Goal: Navigation & Orientation: Find specific page/section

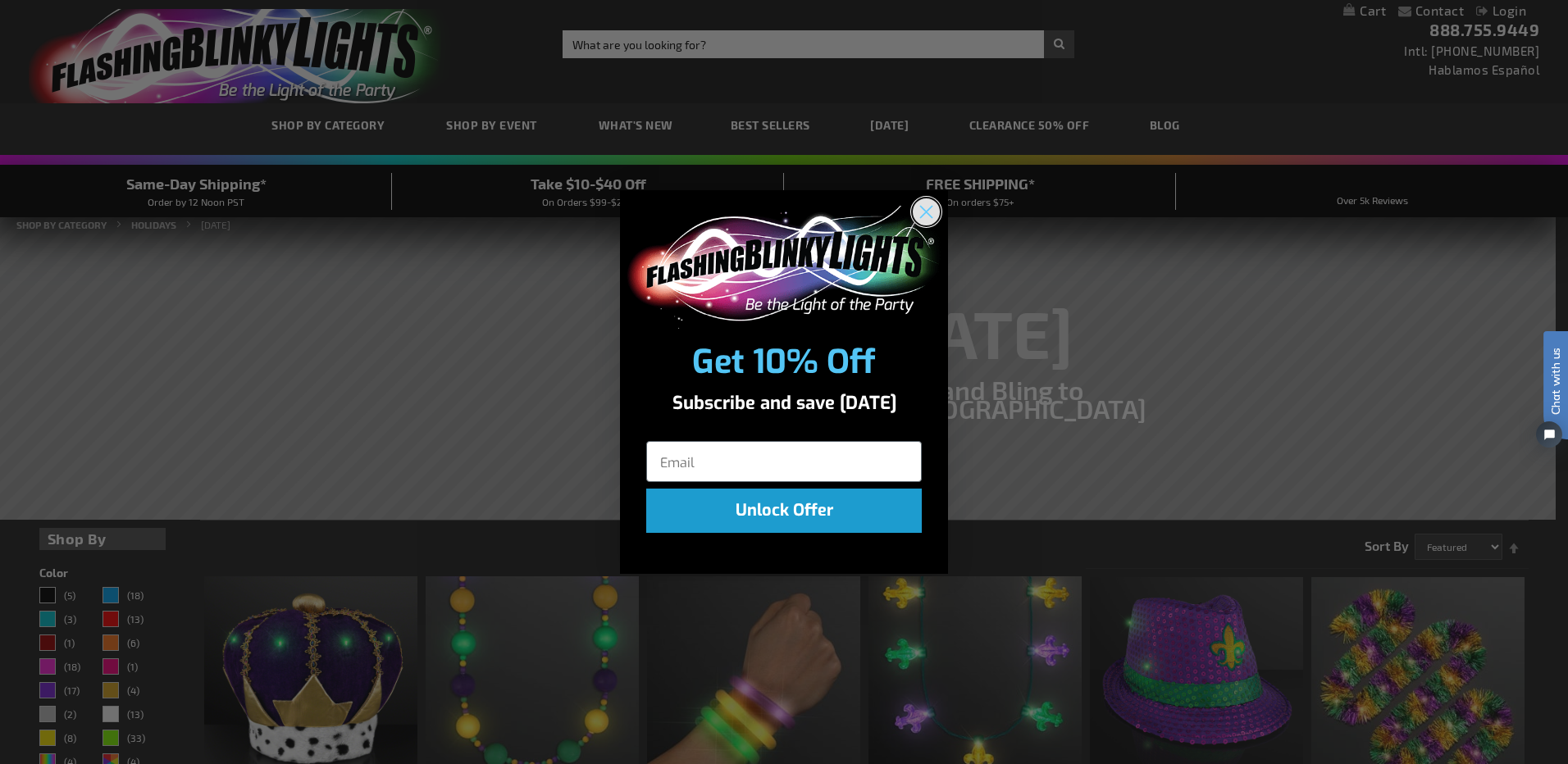
click at [927, 212] on icon "Close dialog" at bounding box center [927, 212] width 11 height 11
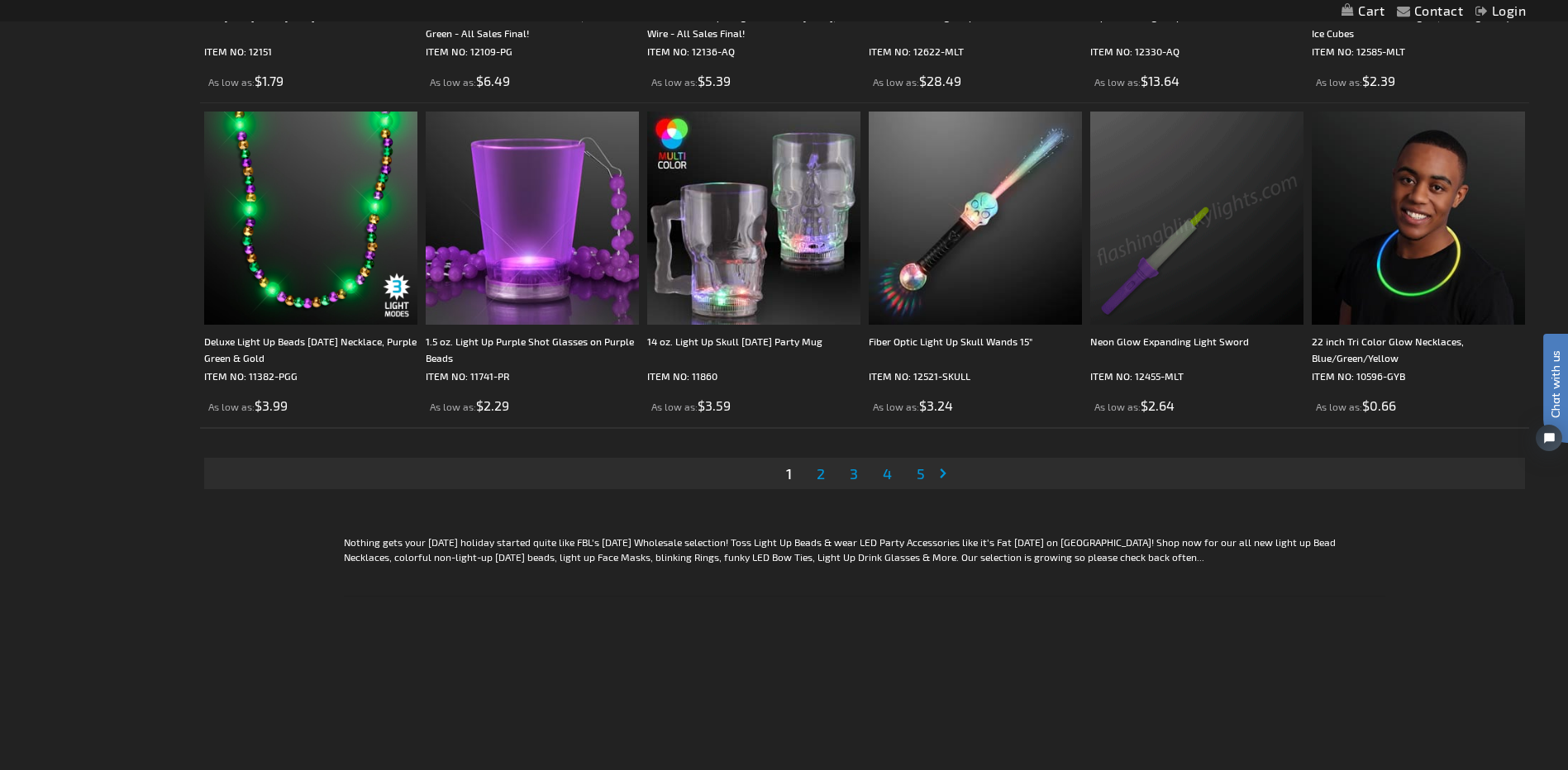
scroll to position [3388, 0]
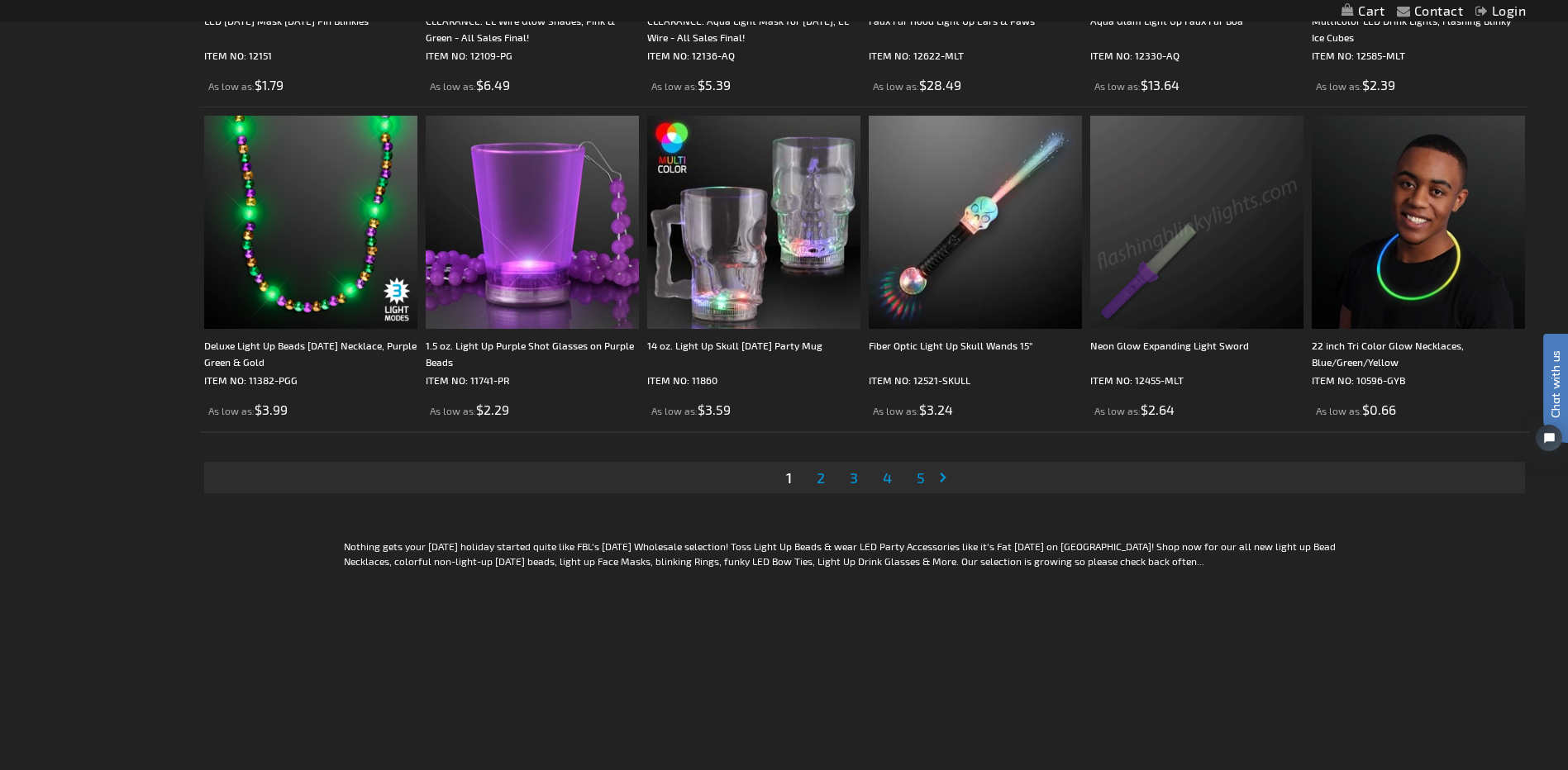
click at [942, 474] on link "Page Next" at bounding box center [946, 478] width 17 height 25
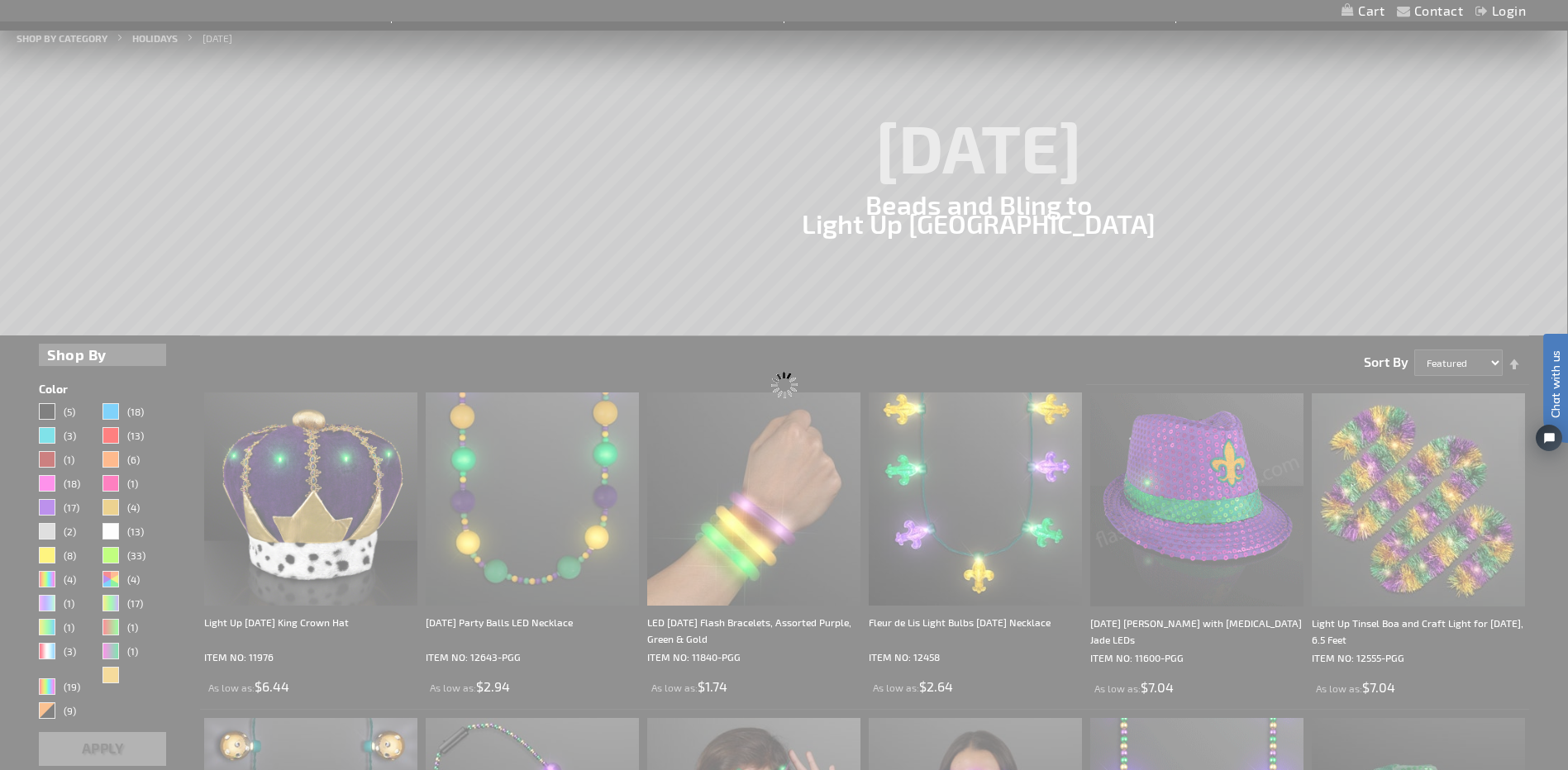
scroll to position [0, 0]
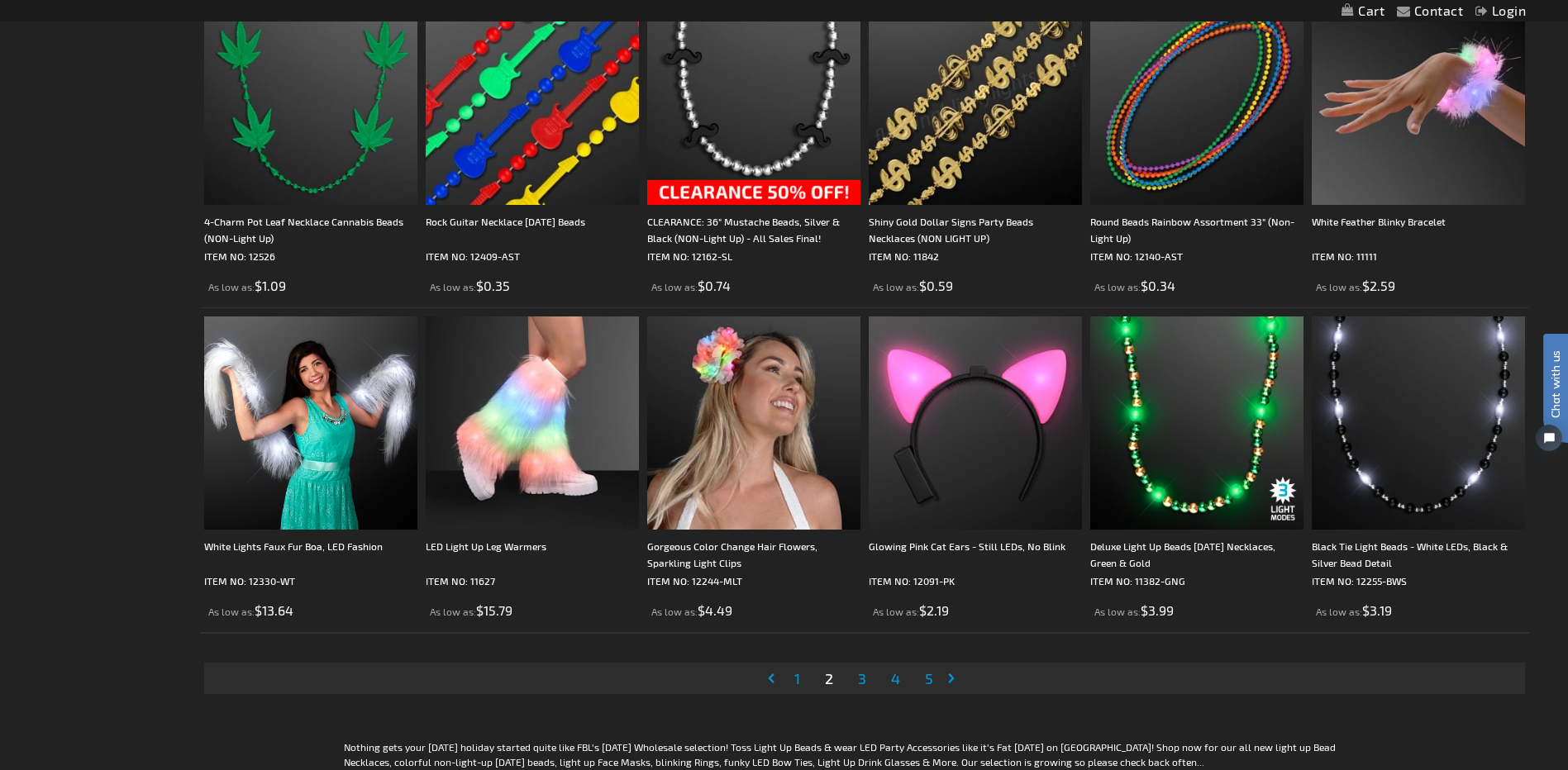
scroll to position [3223, 0]
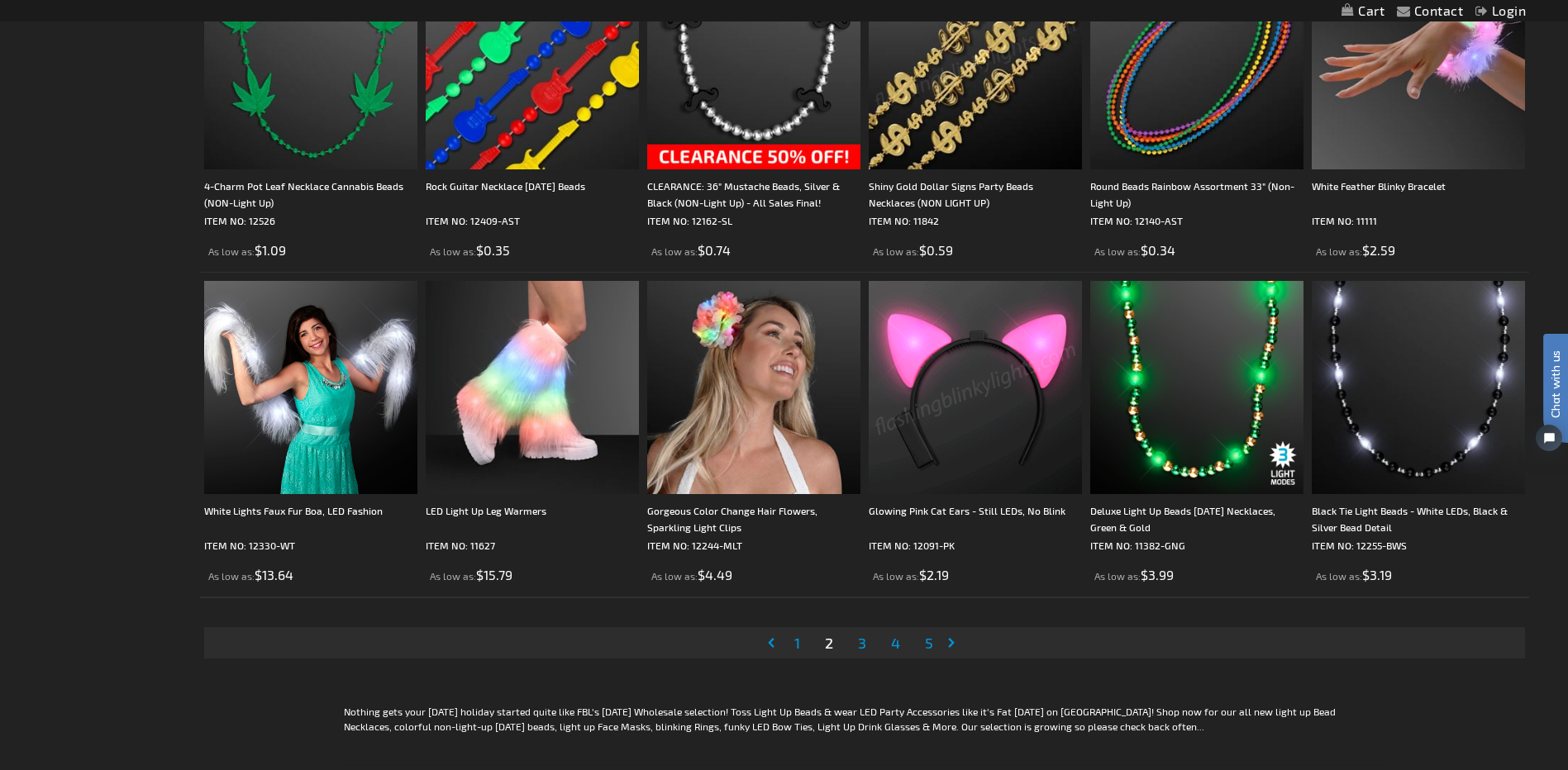
click at [953, 640] on link "Page Next" at bounding box center [954, 642] width 17 height 25
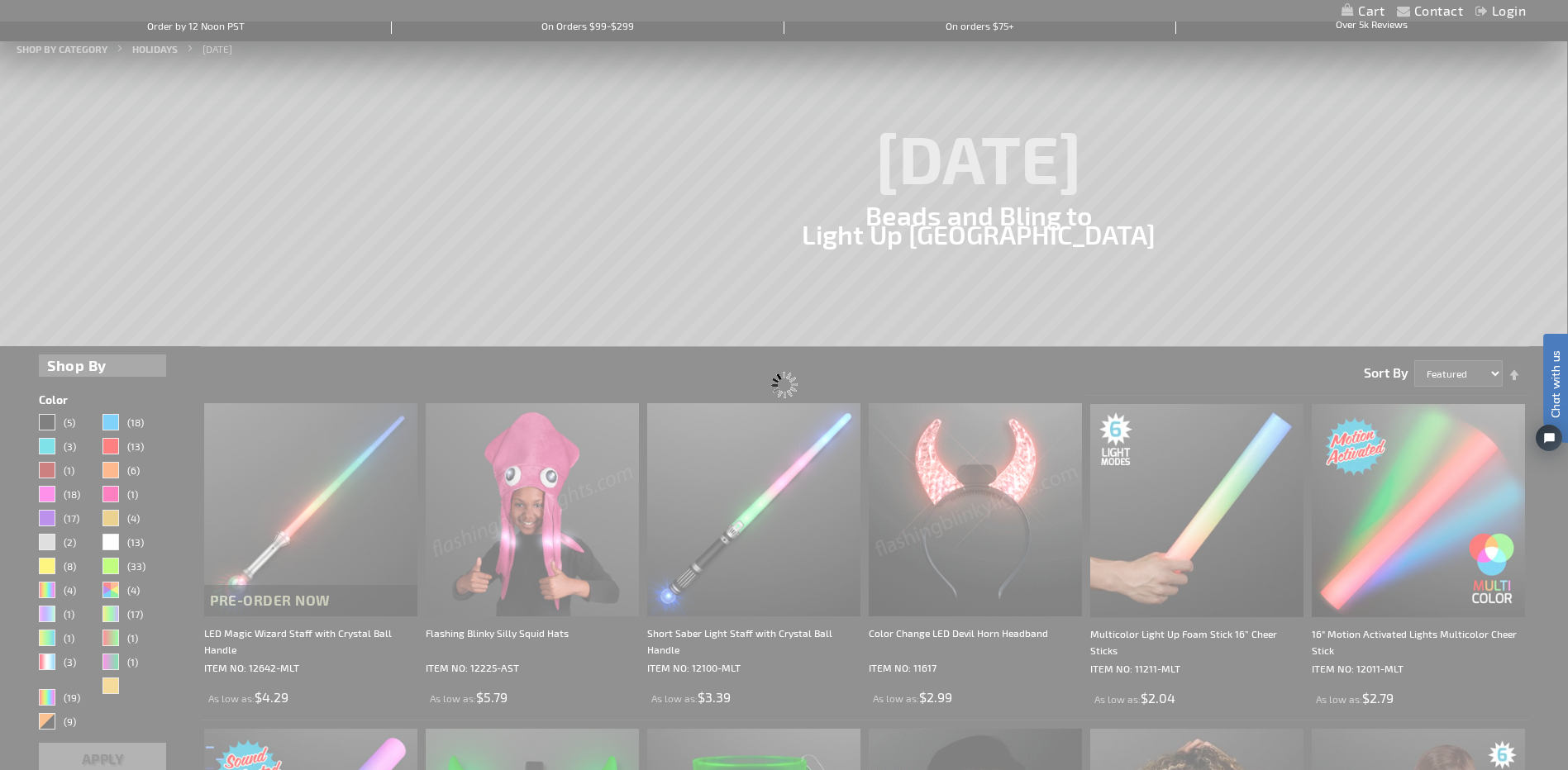
scroll to position [0, 0]
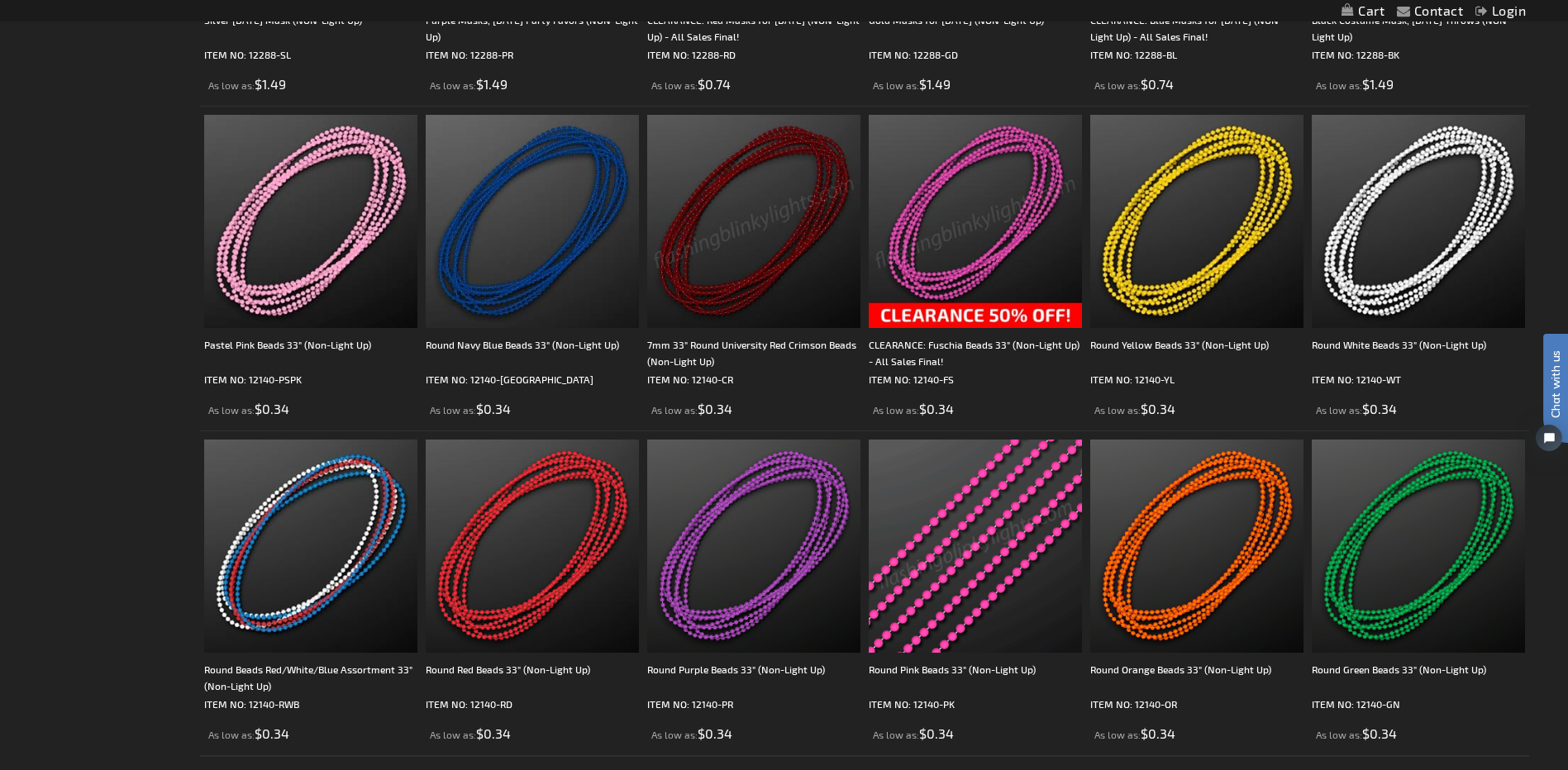
scroll to position [3223, 0]
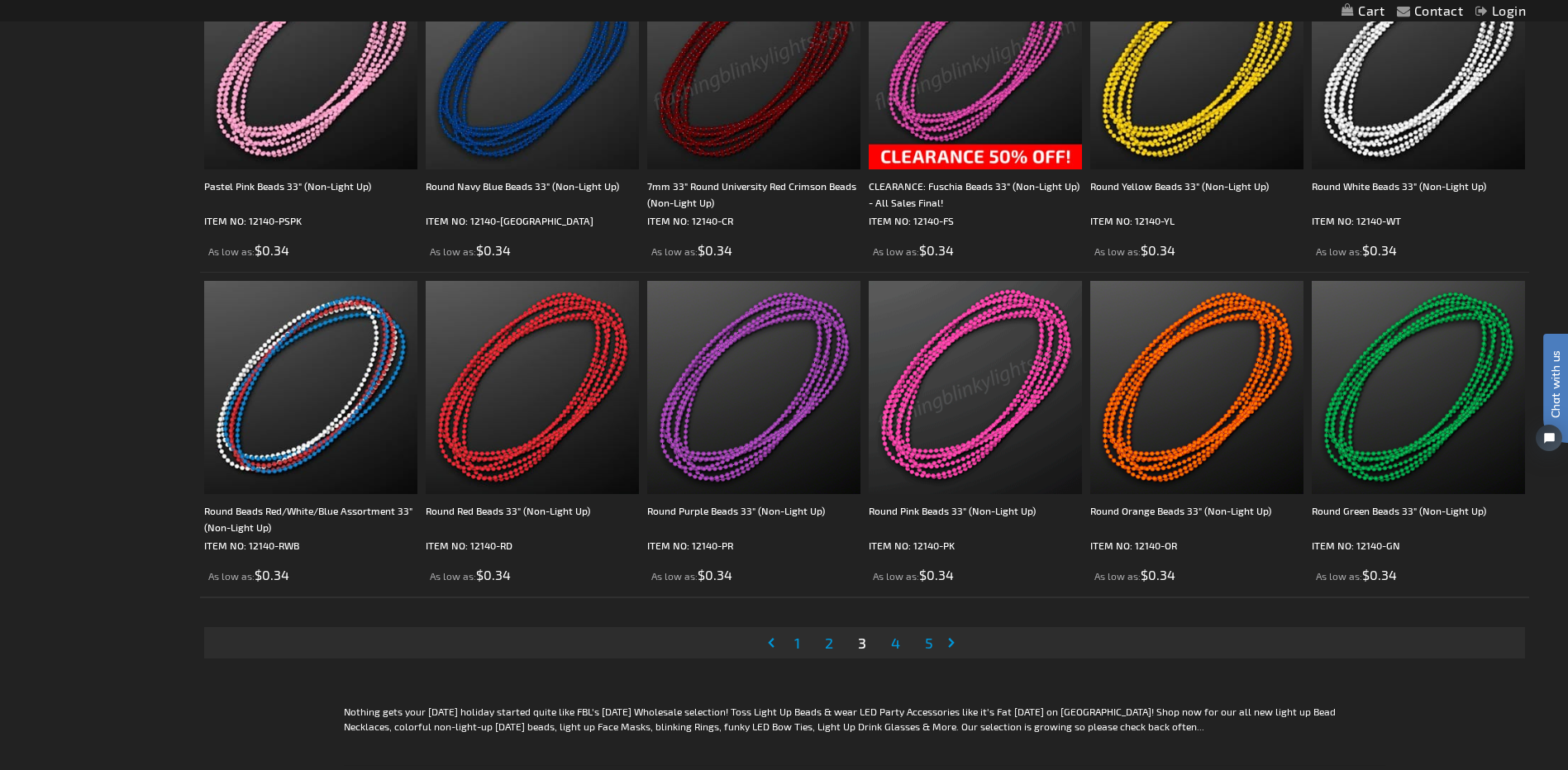
click at [953, 642] on link "Page Next" at bounding box center [954, 642] width 17 height 25
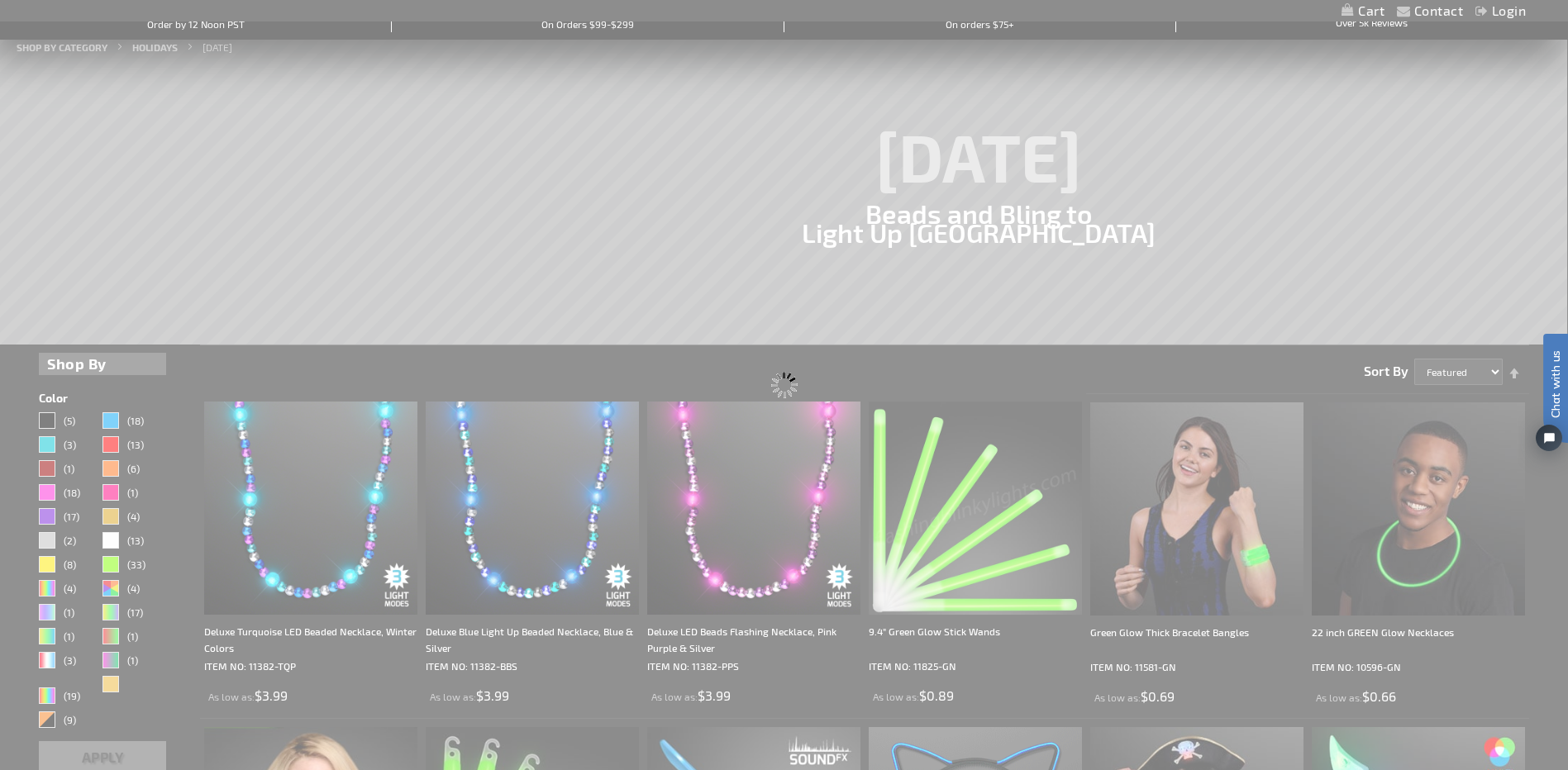
scroll to position [0, 0]
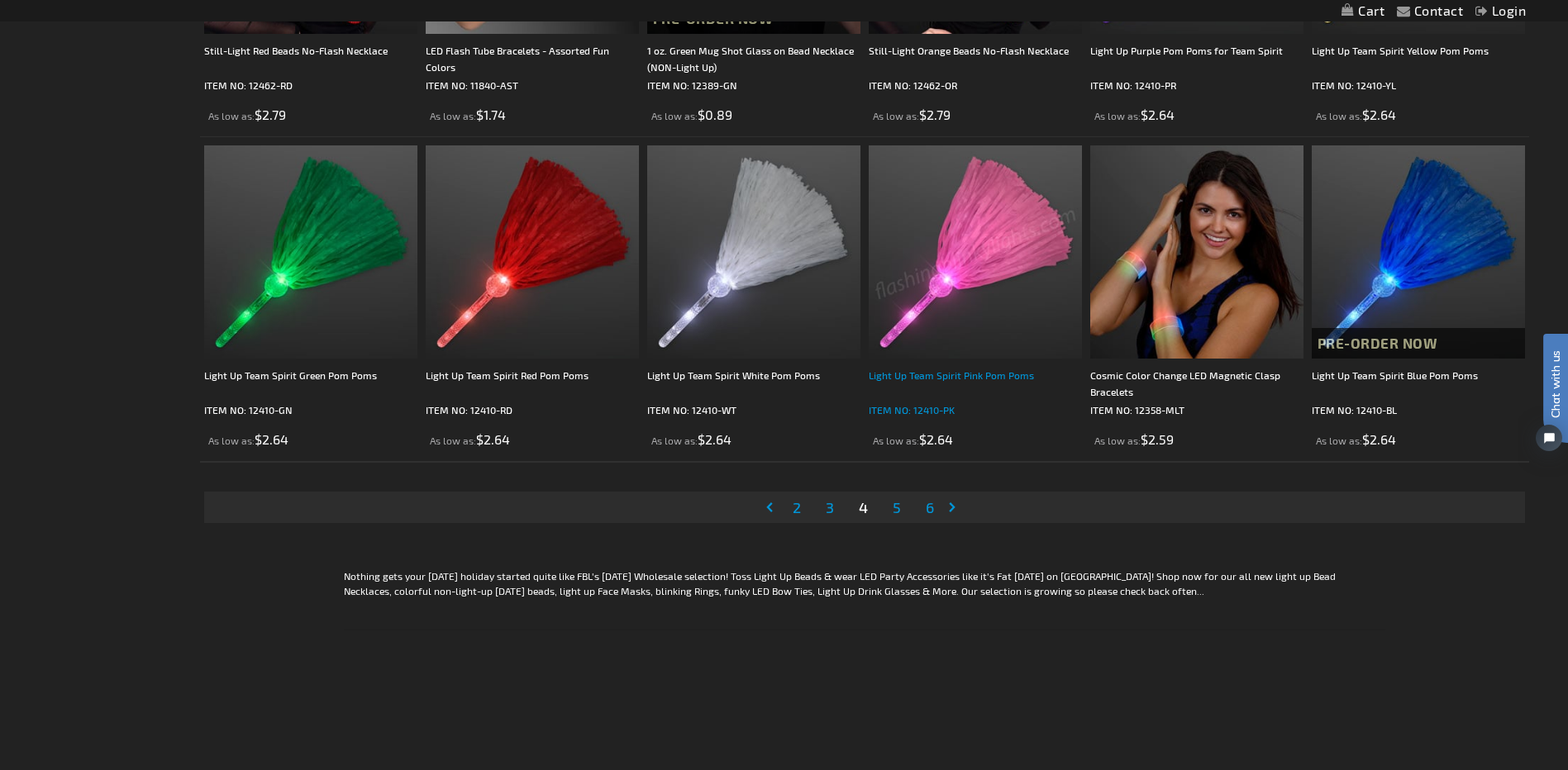
scroll to position [3388, 0]
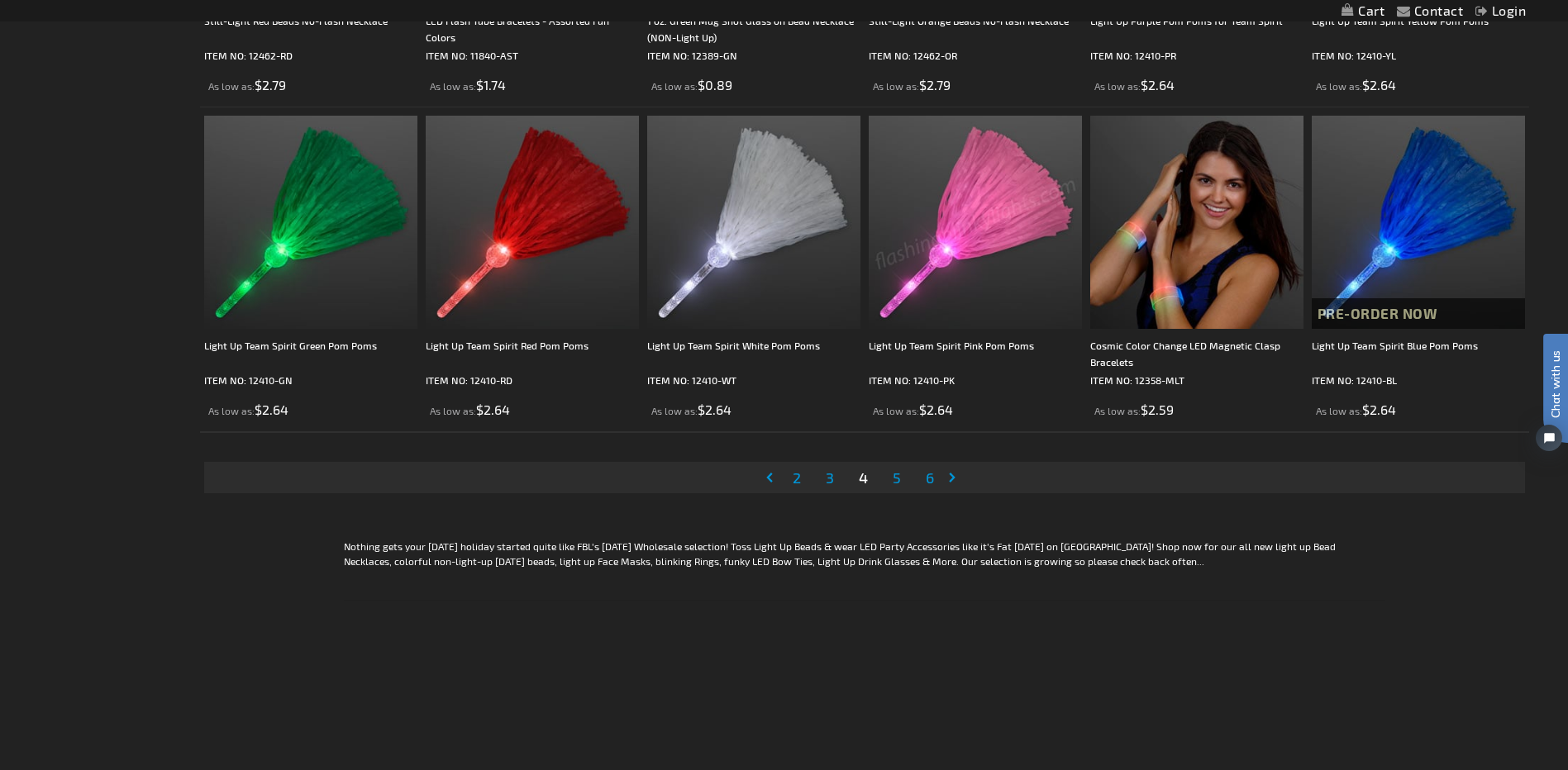
click at [950, 469] on link "Page Next" at bounding box center [955, 478] width 17 height 25
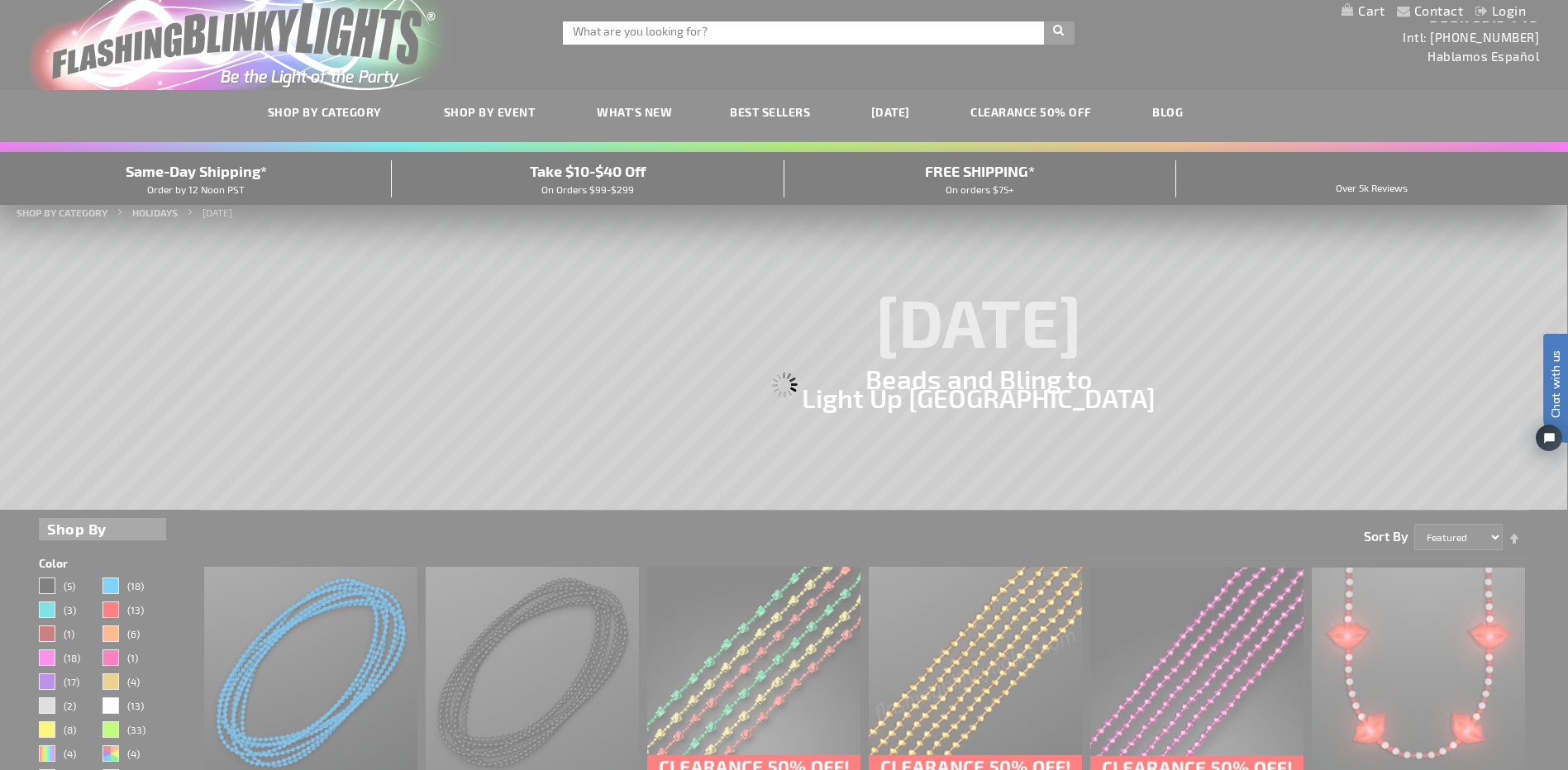
scroll to position [0, 0]
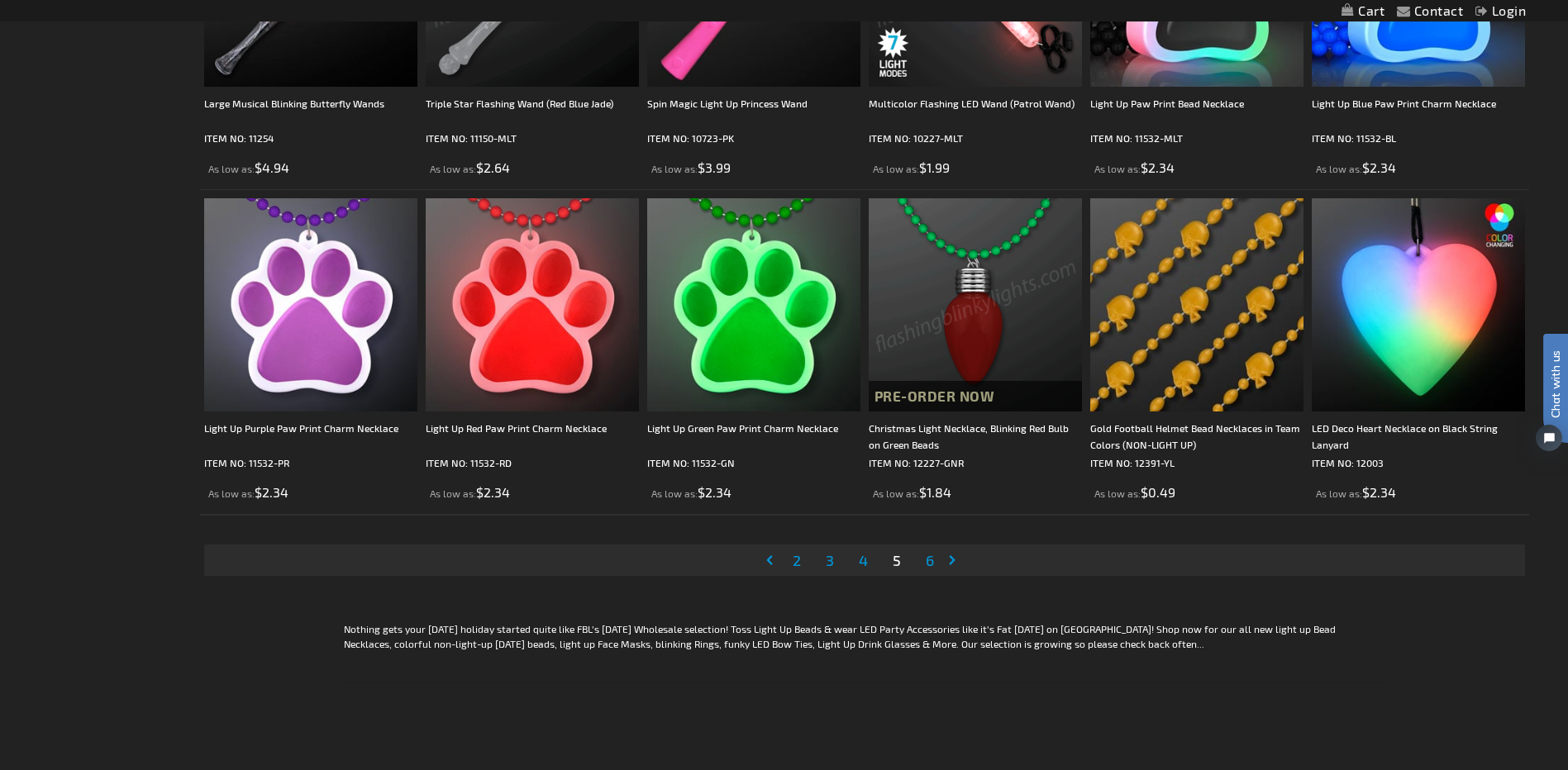
scroll to position [3388, 0]
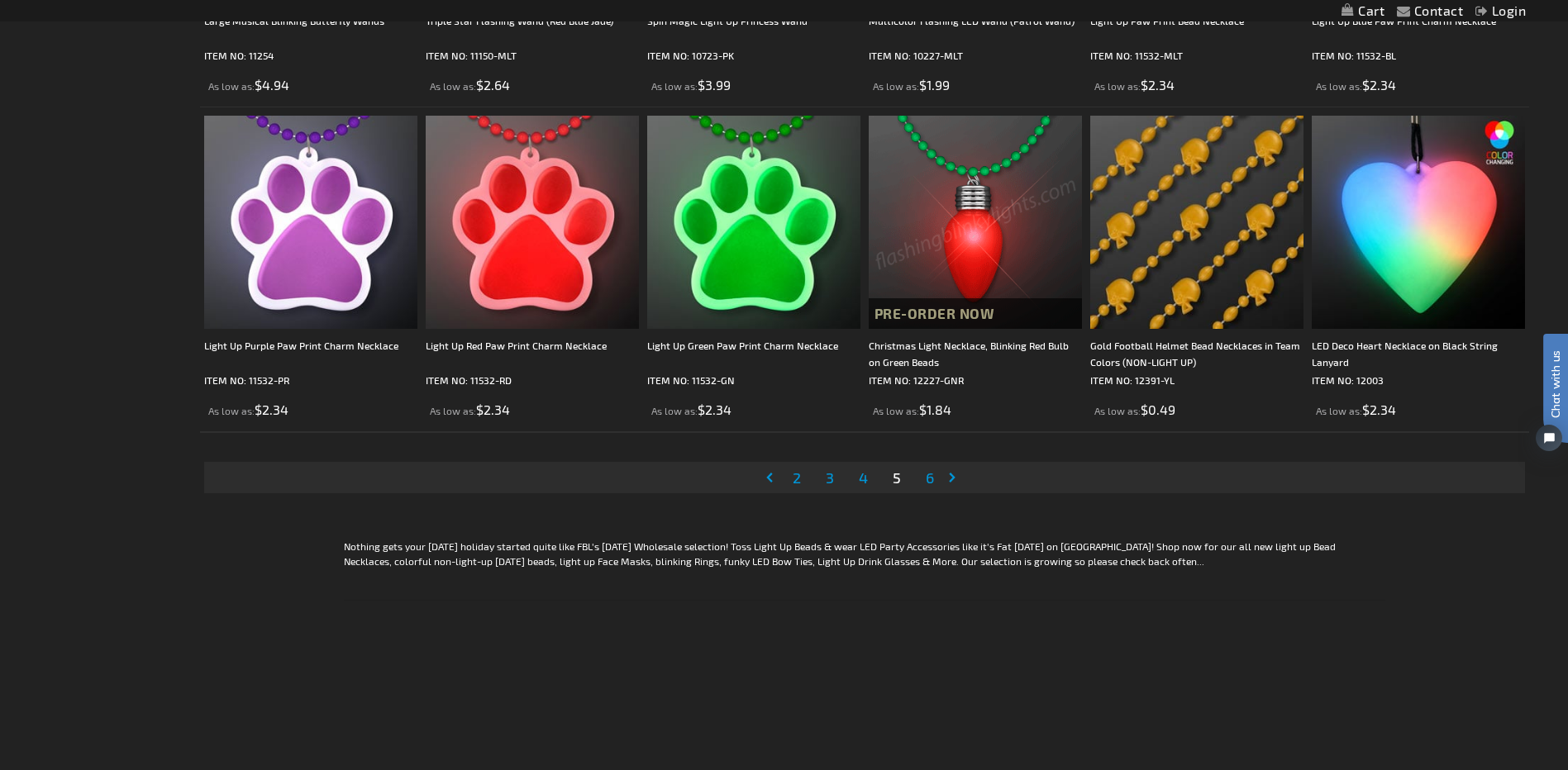
click at [953, 481] on link "Page Next" at bounding box center [955, 478] width 17 height 25
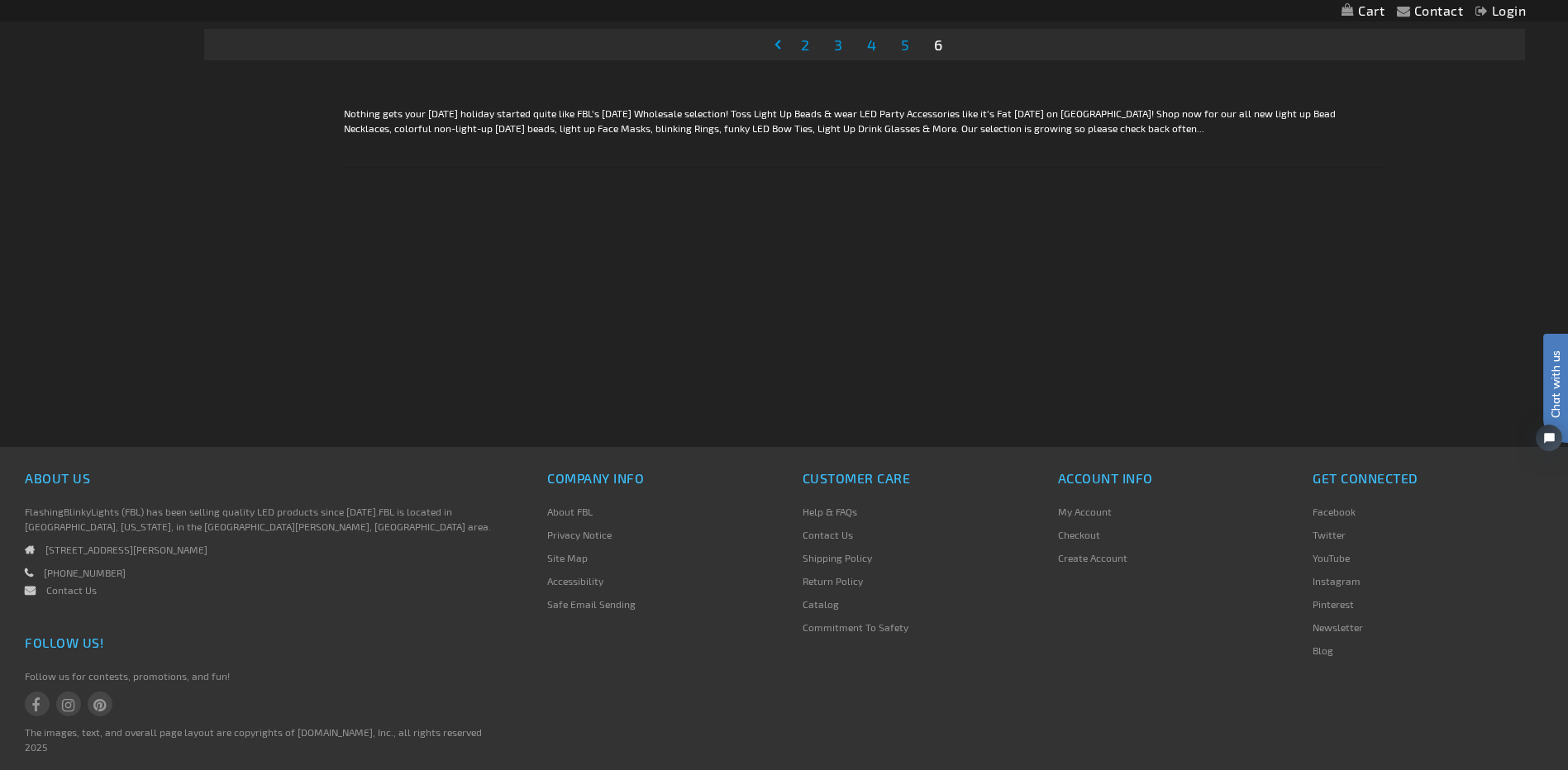
scroll to position [1612, 0]
